Goal: Information Seeking & Learning: Understand process/instructions

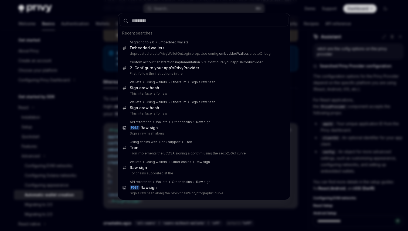
scroll to position [18, 0]
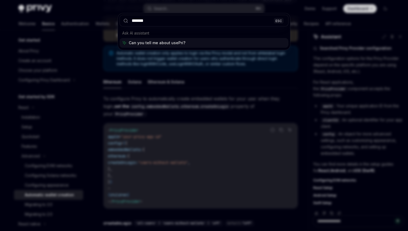
type input "********"
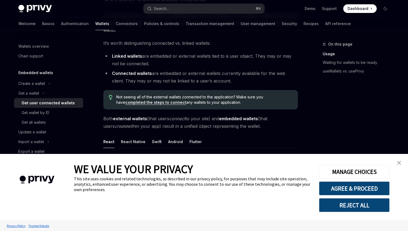
type textarea "*"
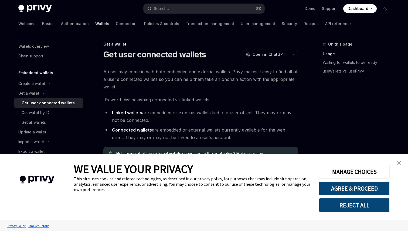
click at [398, 162] on img "close banner" at bounding box center [399, 163] width 4 height 4
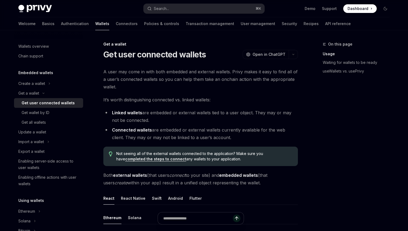
click at [189, 17] on div "Privy Docs home page Search... ⌘ K Demo Support Dashboard Dashboard Search..." at bounding box center [203, 8] width 371 height 17
click at [192, 11] on button "Search... ⌘ K" at bounding box center [204, 9] width 121 height 10
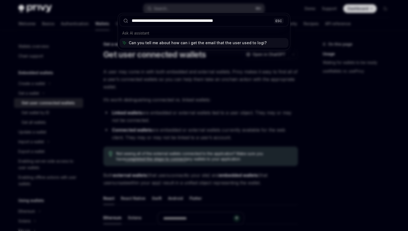
type input "**********"
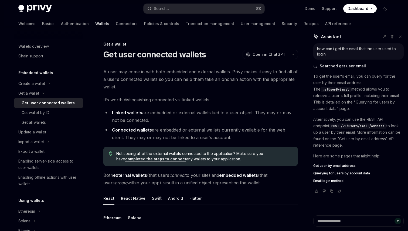
click at [349, 87] on span "getUserByEmail" at bounding box center [336, 89] width 26 height 4
click at [40, 93] on icon "Toggle Get a wallet section" at bounding box center [43, 93] width 6 height 2
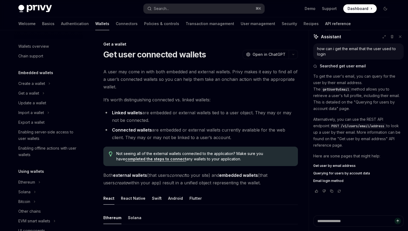
click at [325, 23] on link "API reference" at bounding box center [338, 23] width 26 height 13
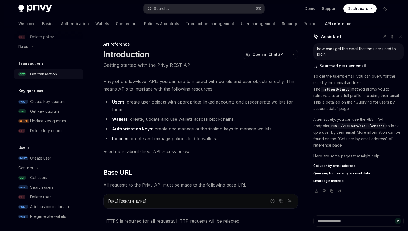
scroll to position [336, 0]
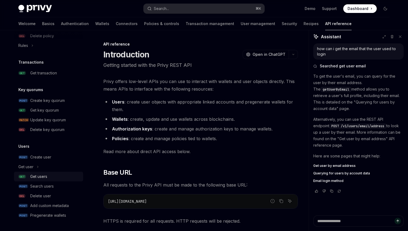
click at [41, 178] on div "Get users" at bounding box center [38, 176] width 17 height 6
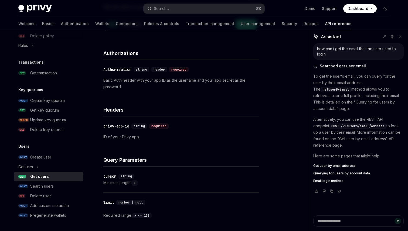
scroll to position [59, 0]
click at [30, 187] on div "Search users" at bounding box center [41, 186] width 23 height 6
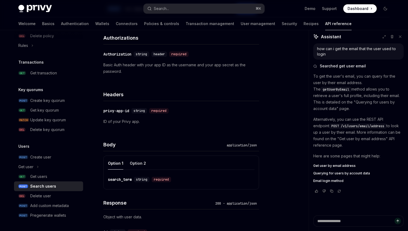
scroll to position [81, 0]
click at [138, 166] on button "Option 2" at bounding box center [138, 164] width 16 height 13
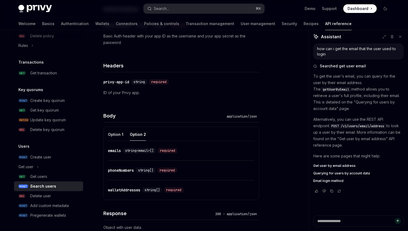
scroll to position [111, 0]
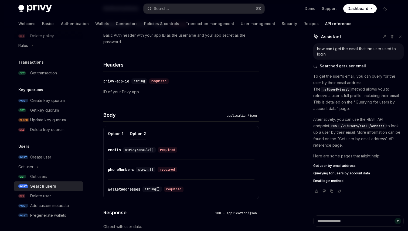
click at [114, 132] on button "Option 1" at bounding box center [115, 133] width 15 height 13
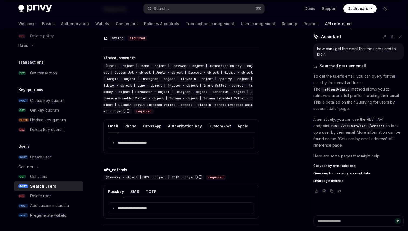
scroll to position [276, 0]
click at [32, 176] on div "Get users" at bounding box center [38, 176] width 17 height 6
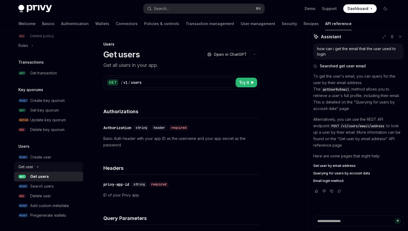
type textarea "*"
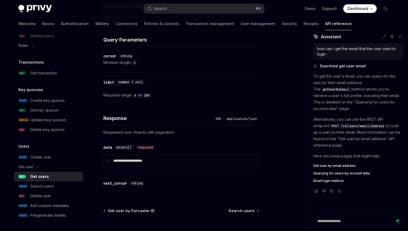
scroll to position [183, 0]
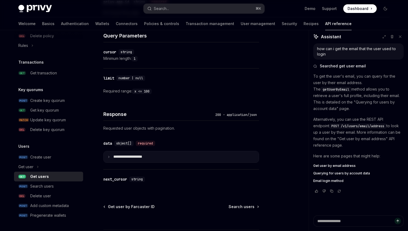
click at [108, 153] on summary "**********" at bounding box center [181, 156] width 155 height 11
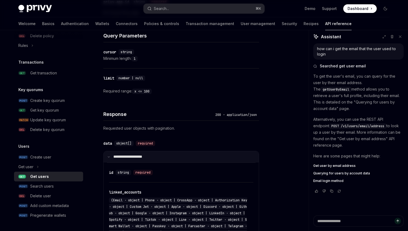
click at [108, 154] on summary "**********" at bounding box center [181, 156] width 155 height 11
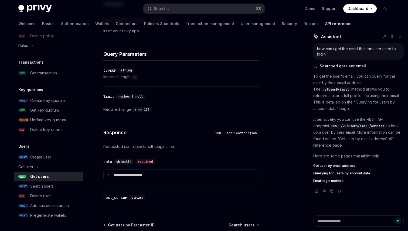
scroll to position [169, 0]
